Goal: Task Accomplishment & Management: Manage account settings

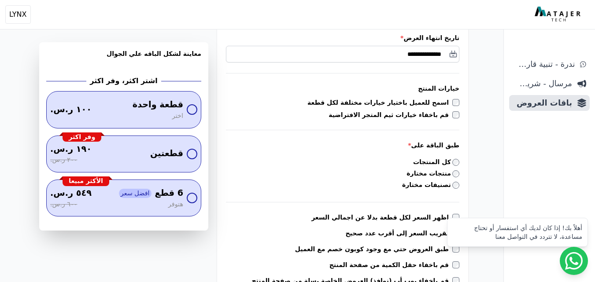
scroll to position [176, 0]
click at [439, 190] on div "تصنيفات مختارة" at bounding box center [342, 185] width 233 height 11
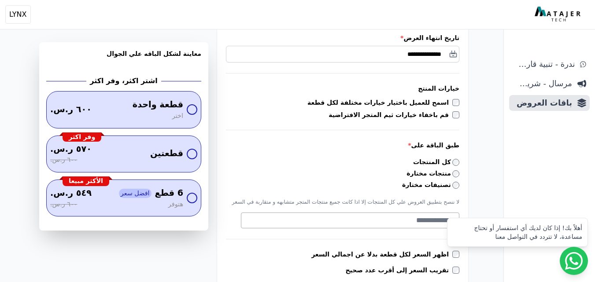
click at [419, 230] on div "**********" at bounding box center [342, 153] width 251 height 406
click at [417, 224] on textarea "Search" at bounding box center [348, 220] width 215 height 11
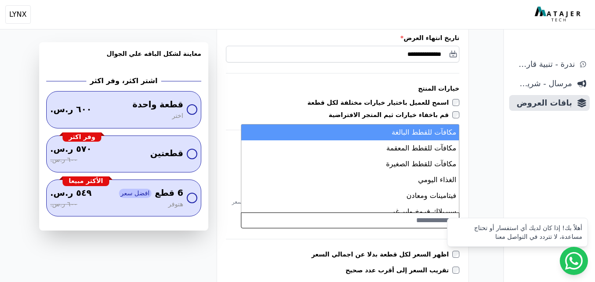
click at [424, 135] on li "مكافآت للقطط البالغة" at bounding box center [350, 133] width 218 height 16
select select "*********"
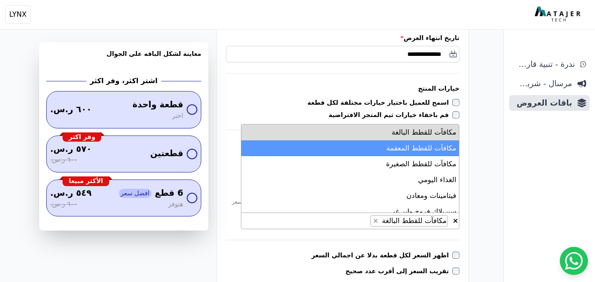
click at [426, 147] on li "مكافآت للقطط المعقمة" at bounding box center [350, 149] width 218 height 16
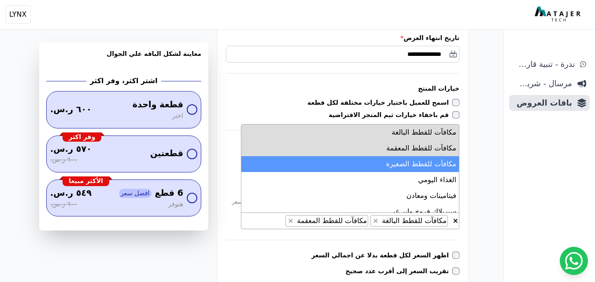
click at [428, 163] on li "مكافآت للقطط الصغيرة" at bounding box center [350, 164] width 218 height 16
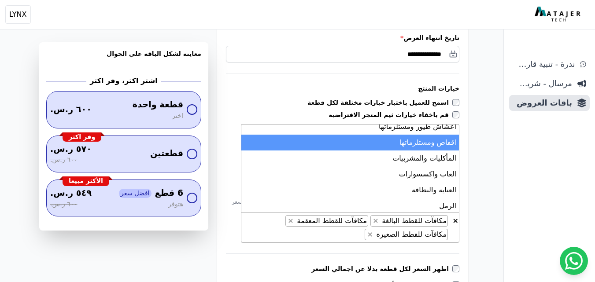
scroll to position [132, 0]
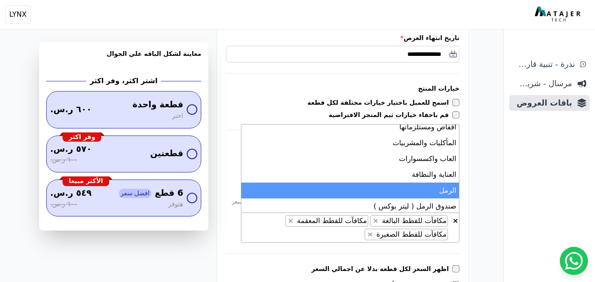
click at [441, 185] on li "الرمل" at bounding box center [350, 191] width 218 height 16
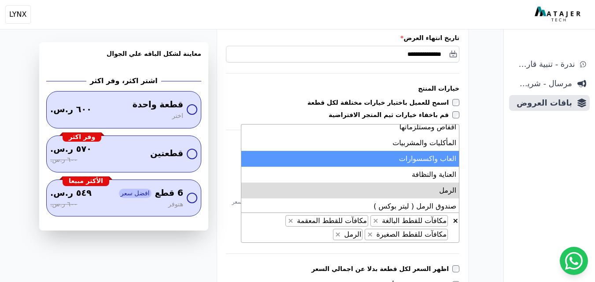
click at [437, 164] on li "العاب واكسسوارات" at bounding box center [350, 159] width 218 height 16
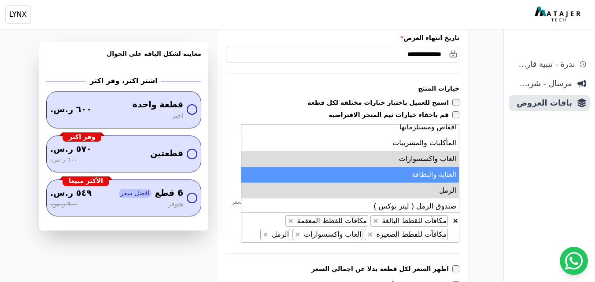
scroll to position [176, 0]
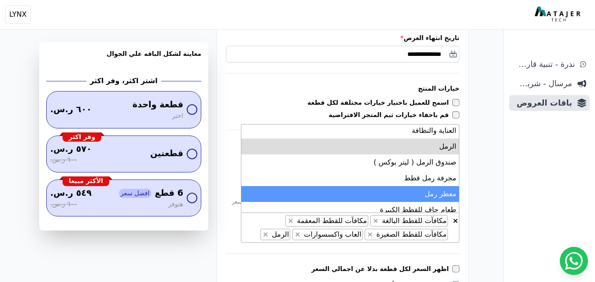
click at [438, 194] on li "معطر رمل" at bounding box center [350, 194] width 218 height 16
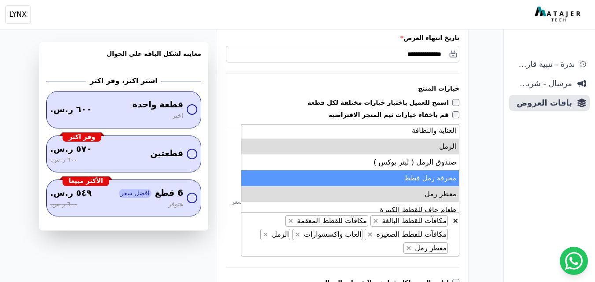
click at [431, 170] on li "صندوق الرمل ( ليتر بوكس )" at bounding box center [350, 163] width 218 height 16
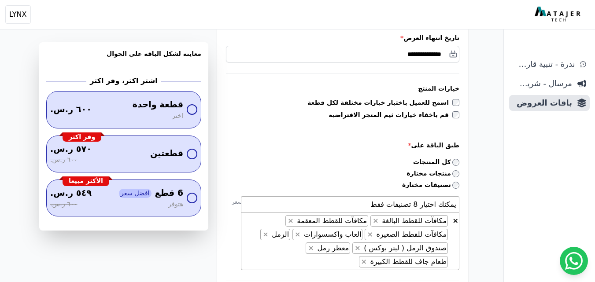
scroll to position [0, 0]
click at [364, 205] on li "يمكنك اختيار 8 تصنيفات فقط" at bounding box center [350, 205] width 218 height 16
click at [367, 205] on li "يمكنك اختيار 8 تصنيفات فقط" at bounding box center [350, 205] width 218 height 16
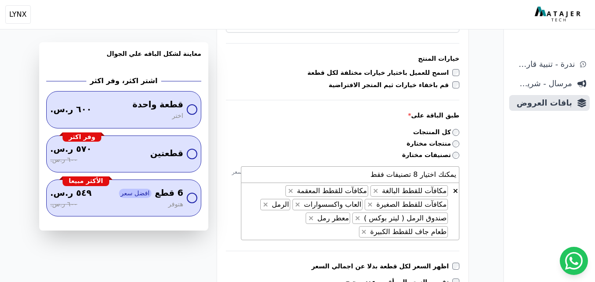
scroll to position [220, 0]
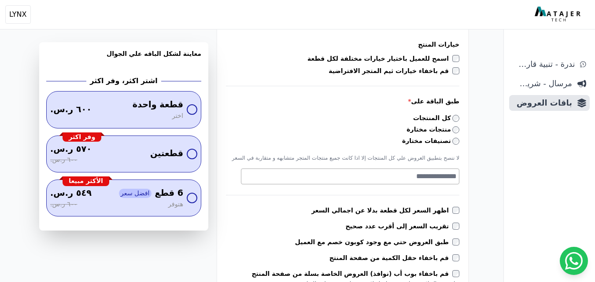
click at [446, 178] on textarea "Search" at bounding box center [348, 176] width 215 height 11
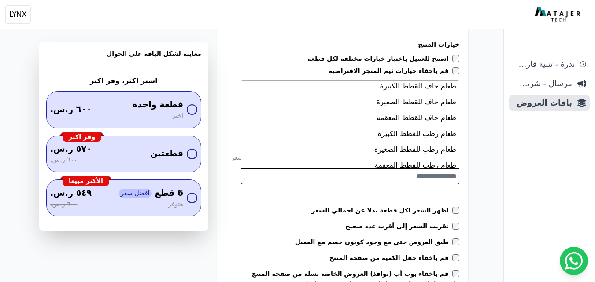
scroll to position [264, 0]
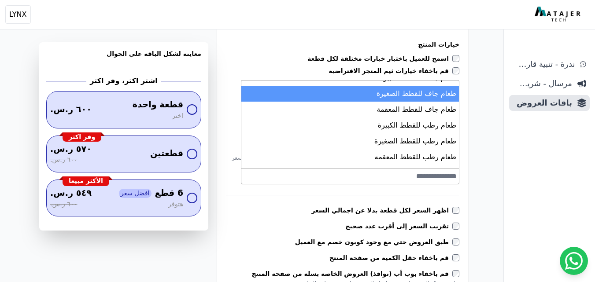
click at [433, 99] on li "طعام جاف للقطط الصغيرة" at bounding box center [350, 94] width 218 height 16
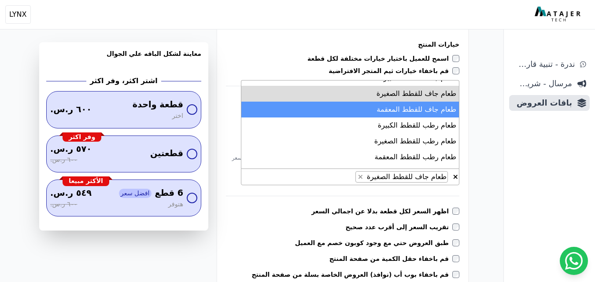
click at [435, 111] on li "طعام جاف للقطط المعقمة" at bounding box center [350, 110] width 218 height 16
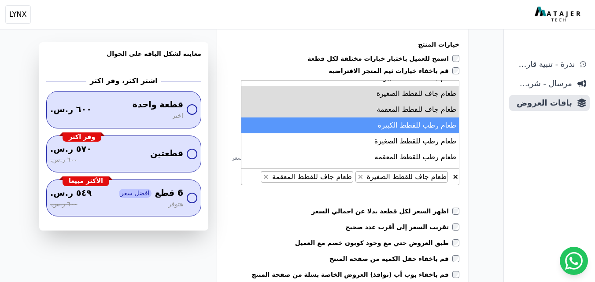
click at [437, 126] on li "طعام رطب للقطط الكبيرة" at bounding box center [350, 126] width 218 height 16
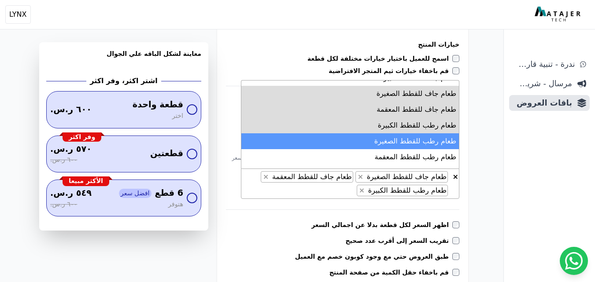
click at [437, 139] on li "طعام رطب للقطط الصغيرة" at bounding box center [350, 141] width 218 height 16
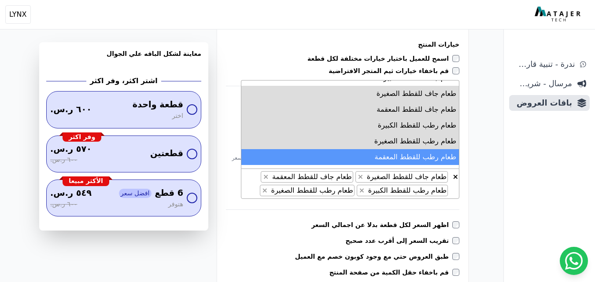
click at [440, 158] on li "طعام رطب للقطط المعقمة" at bounding box center [350, 157] width 218 height 16
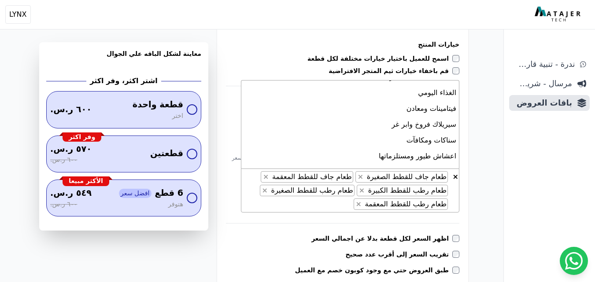
scroll to position [0, 0]
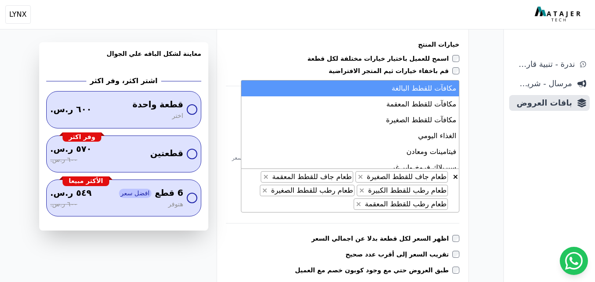
click at [409, 93] on li "مكافآت للقطط البالغة" at bounding box center [350, 89] width 218 height 16
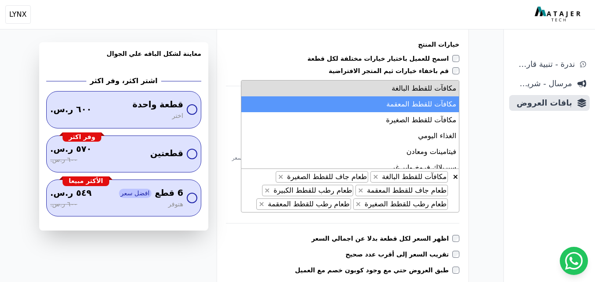
click at [411, 103] on li "مكافآت للقطط المعقمة" at bounding box center [350, 104] width 218 height 16
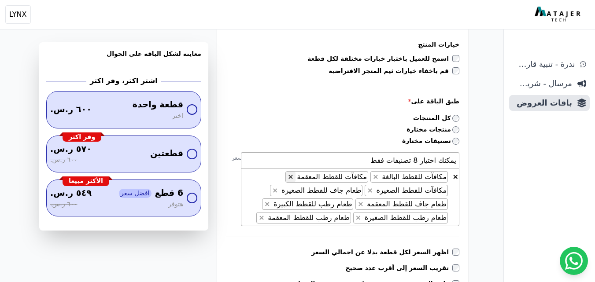
click at [293, 178] on span "×" at bounding box center [291, 177] width 6 height 8
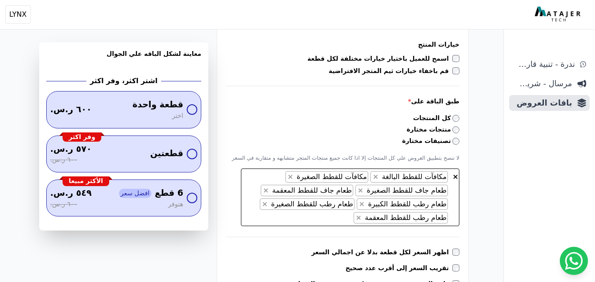
click at [265, 183] on span "× × مكافآت للقطط البالغة × مكافآت للقطط الصغيرة × طعام جاف للقطط الصغيرة × طعام…" at bounding box center [350, 198] width 218 height 58
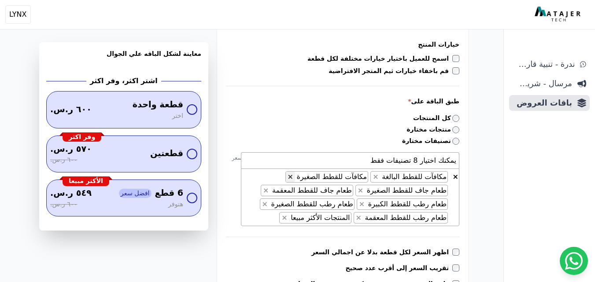
click at [292, 176] on span "×" at bounding box center [291, 177] width 6 height 8
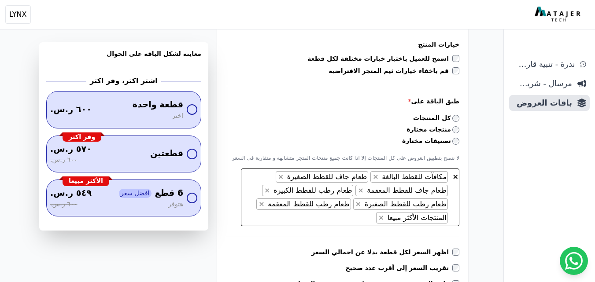
click at [271, 177] on span "× × مكافآت للقطط البالغة × طعام جاف للقطط الصغيرة × طعام جاف للقطط المعقمة × طع…" at bounding box center [350, 198] width 218 height 58
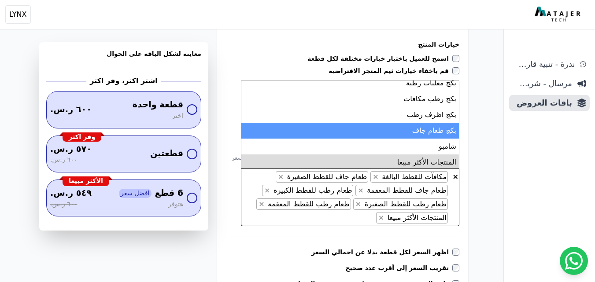
scroll to position [1198, 0]
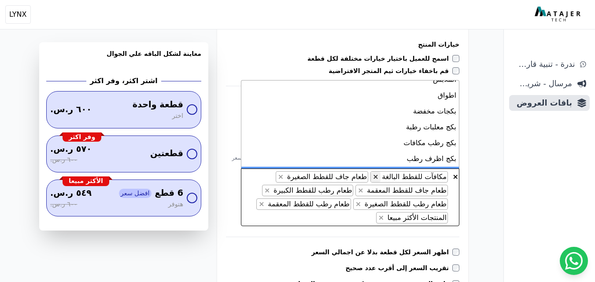
click at [378, 175] on span "×" at bounding box center [376, 177] width 6 height 8
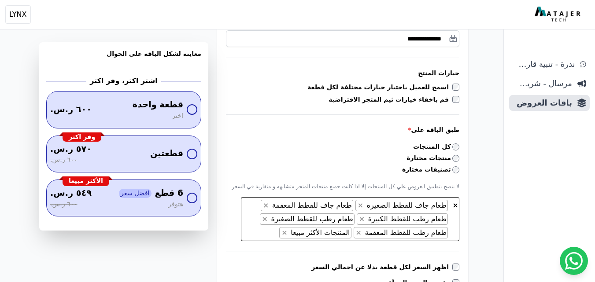
scroll to position [176, 0]
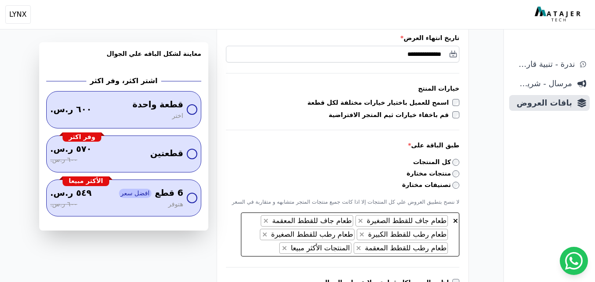
click at [262, 252] on span "× × طعام جاف للقطط الصغيرة × طعام جاف للقطط المعقمة × طعام رطب للقطط الكبيرة × …" at bounding box center [350, 235] width 218 height 44
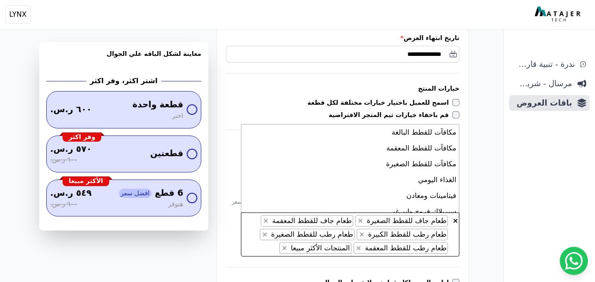
scroll to position [238, 0]
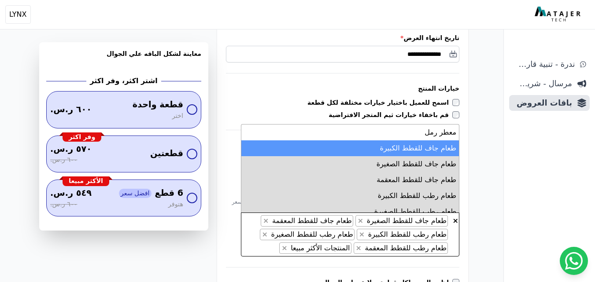
click at [382, 151] on li "طعام جاف للقطط الكبيرة" at bounding box center [350, 149] width 218 height 16
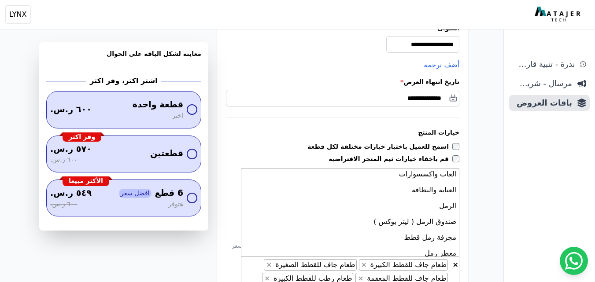
scroll to position [176, 0]
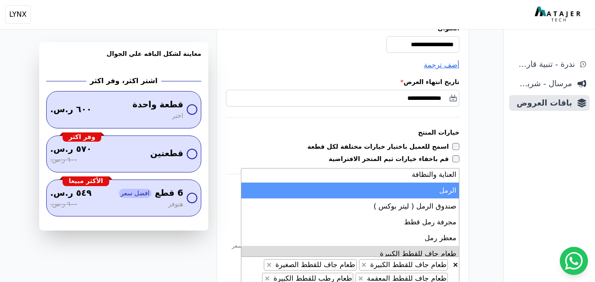
select select "*********"
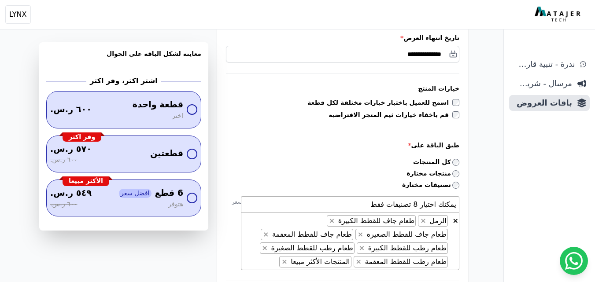
click at [365, 209] on li "يمكنك اختيار 8 تصنيفات فقط" at bounding box center [350, 205] width 218 height 16
click at [359, 205] on li "يمكنك اختيار 8 تصنيفات فقط" at bounding box center [350, 205] width 218 height 16
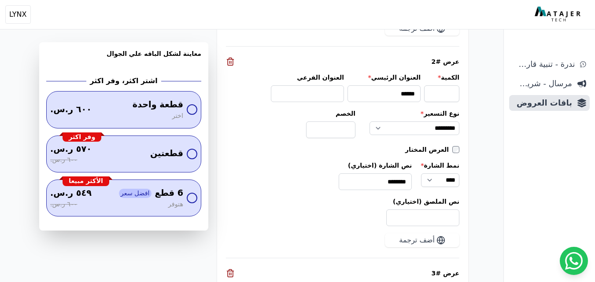
scroll to position [1444, 0]
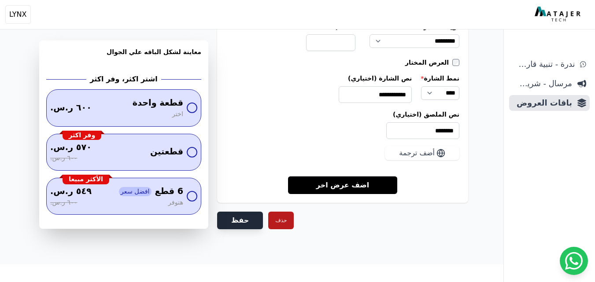
click at [235, 226] on button "حفظ" at bounding box center [240, 221] width 46 height 18
